Goal: Task Accomplishment & Management: Manage account settings

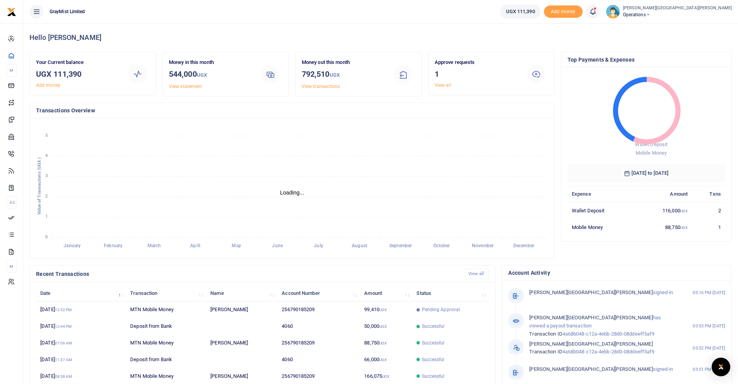
scroll to position [6, 6]
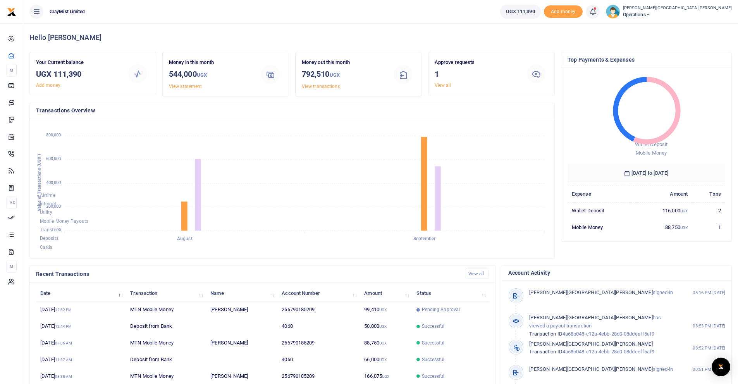
click at [589, 12] on icon at bounding box center [593, 11] width 8 height 9
click at [507, 53] on h6 "Transactions to act upon" at bounding box center [550, 51] width 86 height 6
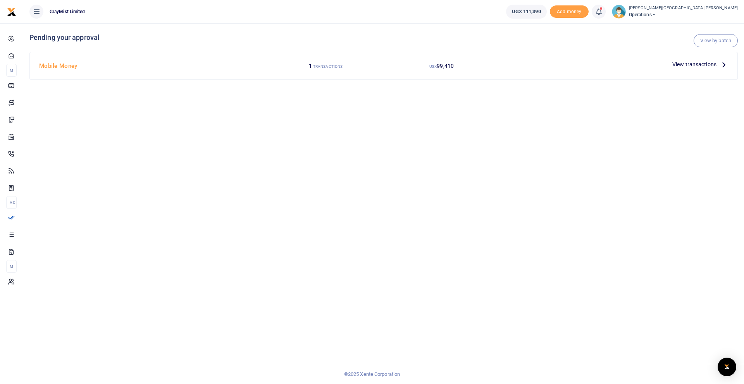
click at [695, 63] on span "View transactions" at bounding box center [694, 64] width 44 height 9
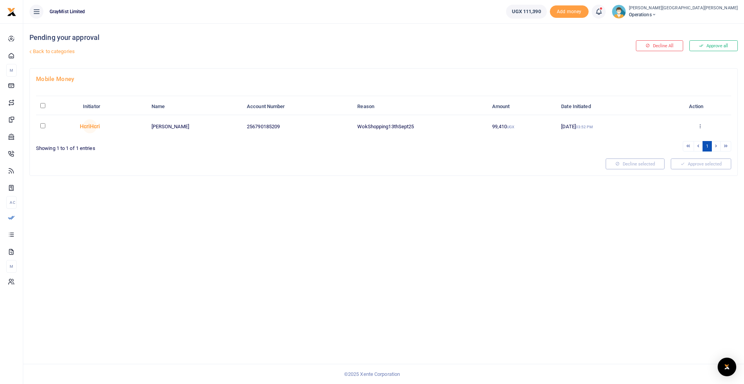
click at [45, 125] on input "checkbox" at bounding box center [42, 125] width 5 height 5
checkbox input "true"
click at [695, 165] on button "Approve selected (1)" at bounding box center [698, 164] width 66 height 11
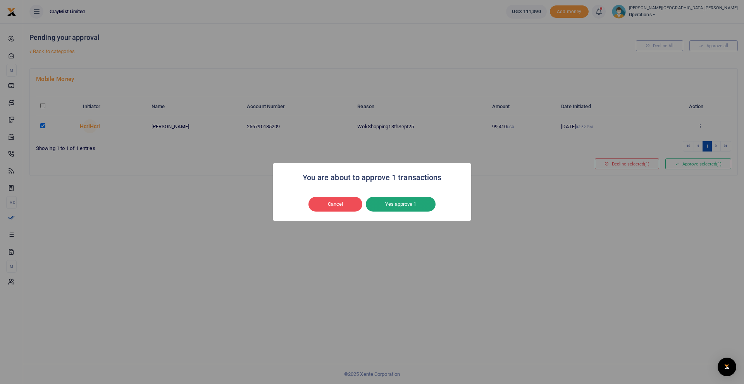
click at [403, 206] on button "Yes approve 1" at bounding box center [401, 204] width 70 height 15
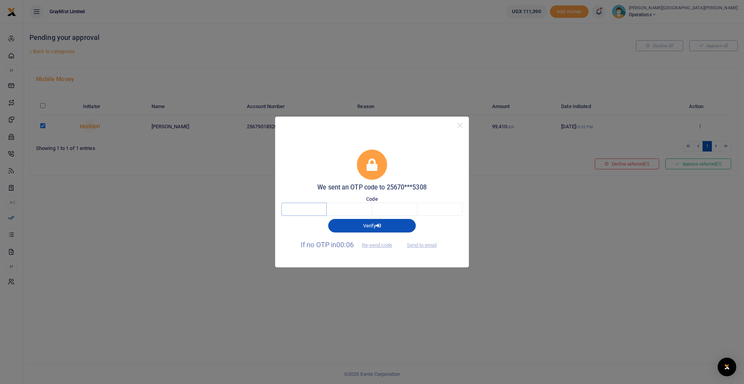
click at [309, 209] on input "text" at bounding box center [303, 209] width 45 height 13
type input "3"
type input "8"
type input "7"
type input "0"
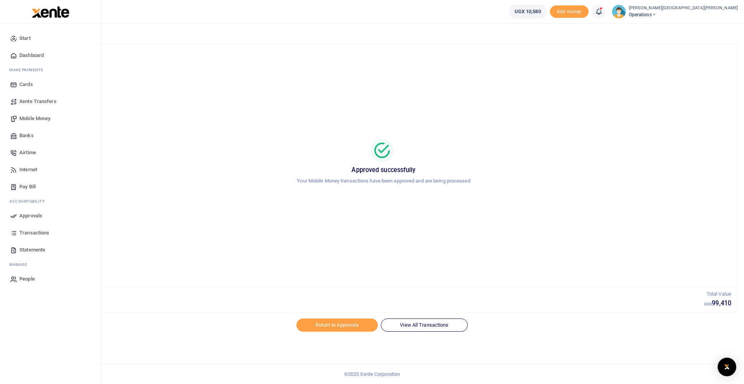
click at [34, 56] on span "Dashboard" at bounding box center [31, 56] width 24 height 8
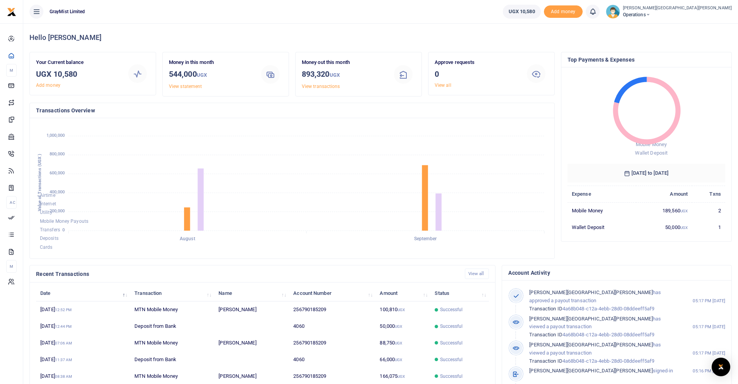
scroll to position [6, 6]
